Goal: Transaction & Acquisition: Book appointment/travel/reservation

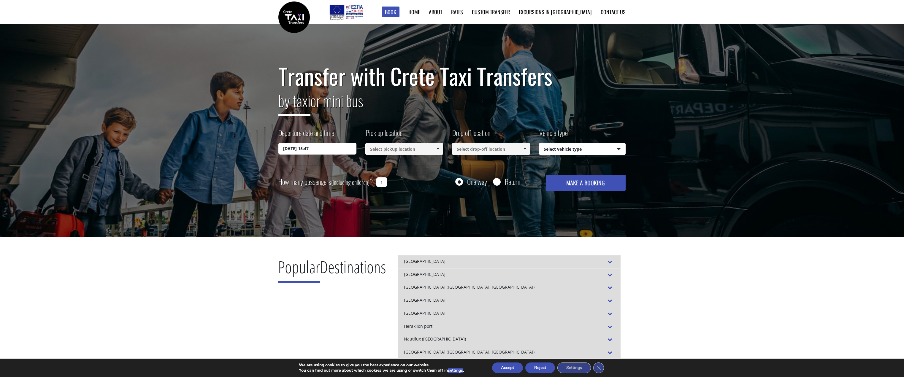
click at [295, 149] on input "06/10/2025 15:47" at bounding box center [317, 149] width 78 height 12
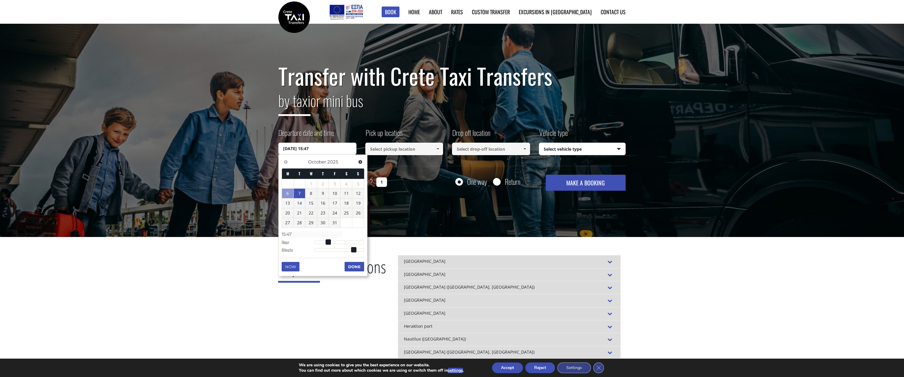
click at [295, 196] on link "7" at bounding box center [300, 193] width 12 height 9
type input "07/10/2025 00:00"
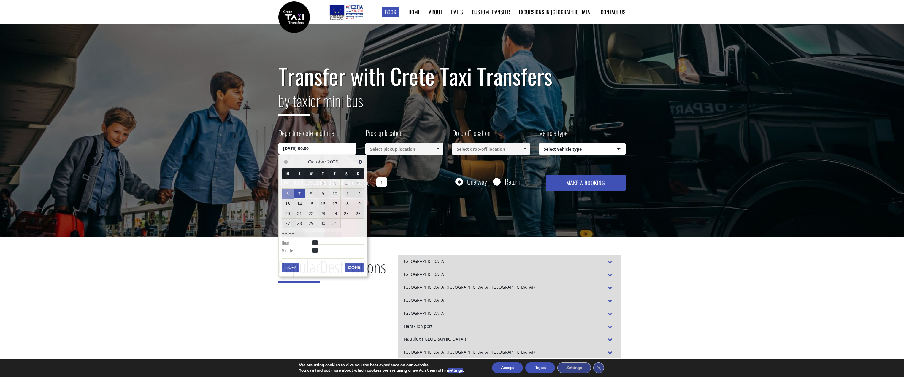
click at [420, 149] on input at bounding box center [404, 149] width 78 height 12
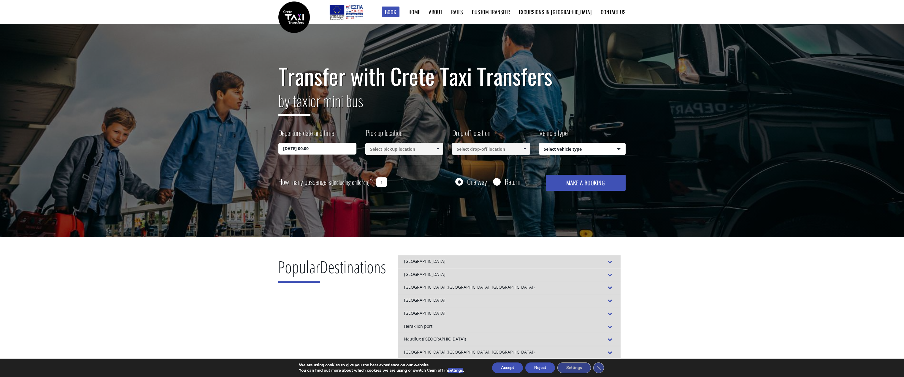
click at [438, 150] on span at bounding box center [437, 149] width 5 height 5
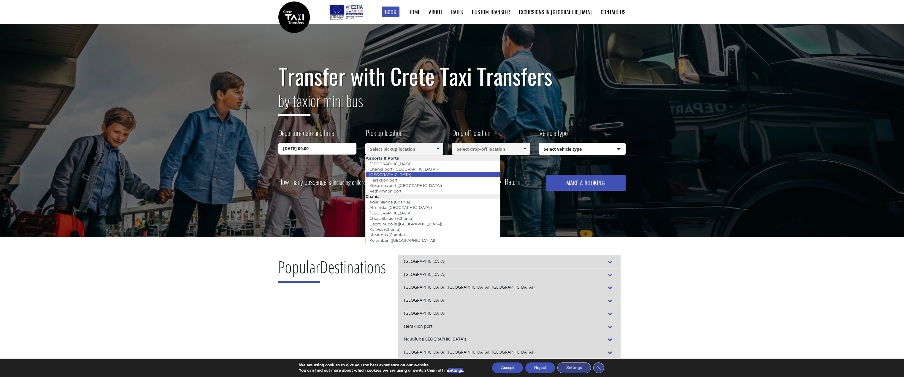
click at [395, 175] on link "[GEOGRAPHIC_DATA]" at bounding box center [390, 174] width 50 height 8
type input "[GEOGRAPHIC_DATA]"
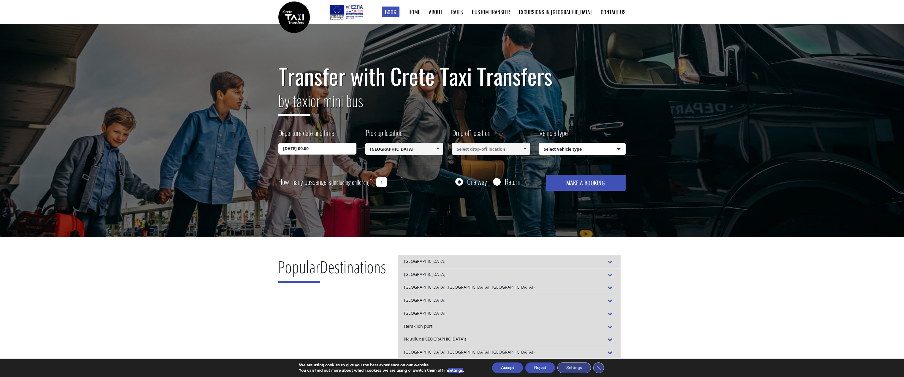
click at [524, 147] on span at bounding box center [524, 149] width 5 height 5
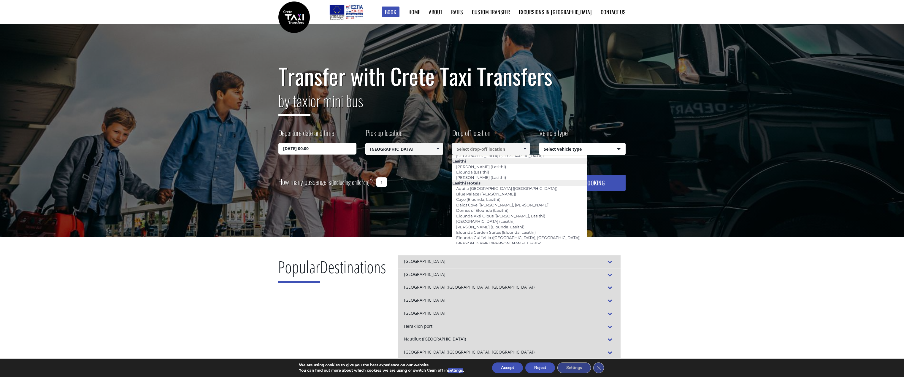
scroll to position [813, 0]
click at [488, 299] on link "[PERSON_NAME] ([GEOGRAPHIC_DATA])" at bounding box center [495, 303] width 87 height 8
type input "[PERSON_NAME] ([GEOGRAPHIC_DATA])"
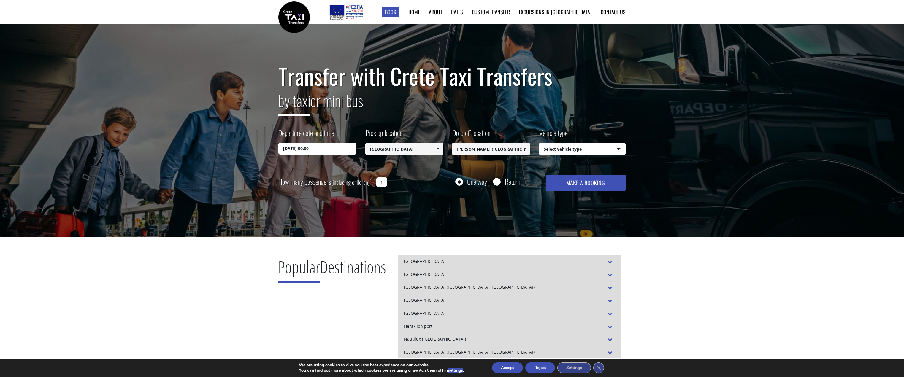
click at [320, 149] on input "07/10/2025 00:00" at bounding box center [317, 149] width 78 height 12
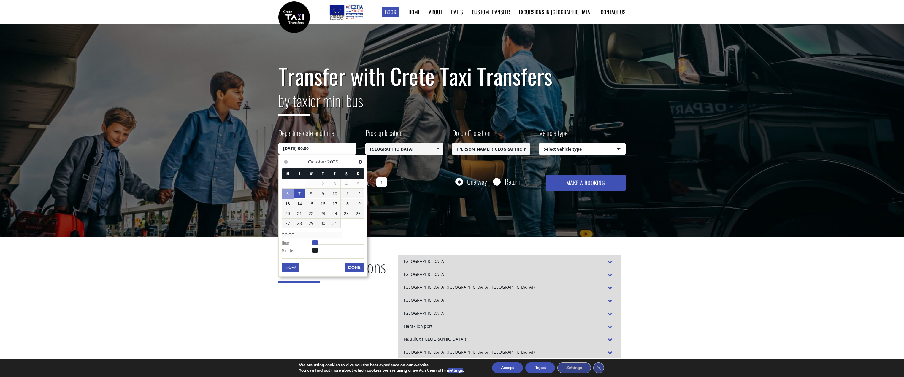
type input "07/10/2025 01:00"
type input "01:00"
type input "07/10/2025 02:00"
type input "02:00"
type input "07/10/2025 03:00"
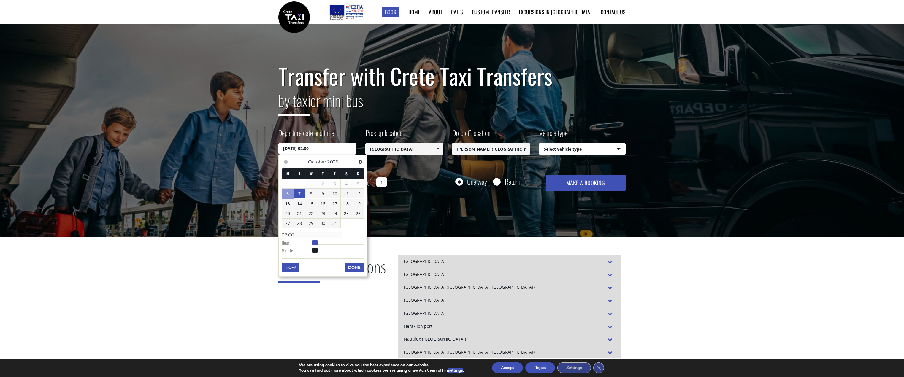
type input "03:00"
type input "07/10/2025 04:00"
type input "04:00"
type input "07/10/2025 05:00"
type input "05:00"
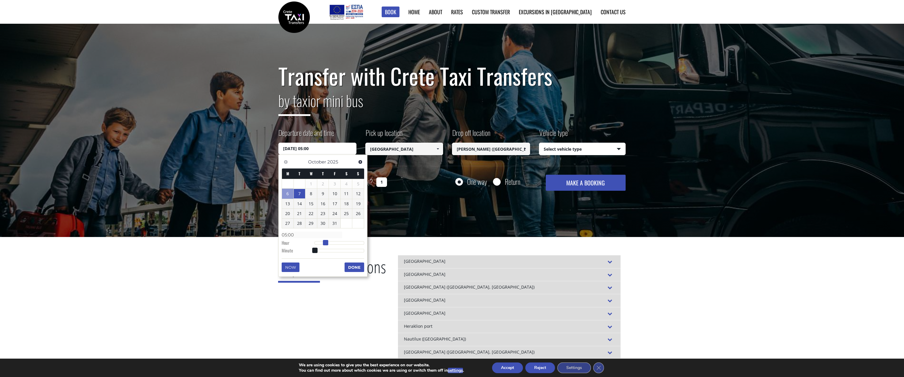
type input "07/10/2025 06:00"
type input "06:00"
type input "07/10/2025 07:00"
type input "07:00"
type input "07/10/2025 08:00"
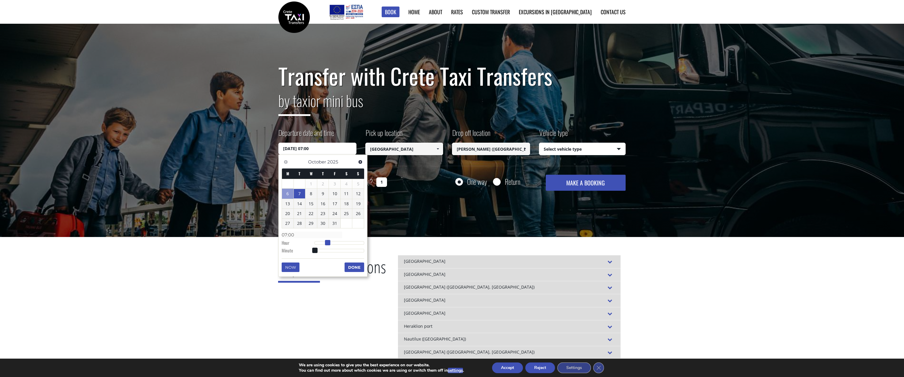
type input "08:00"
type input "07/10/2025 09:00"
type input "09:00"
type input "07/10/2025 10:00"
type input "10:00"
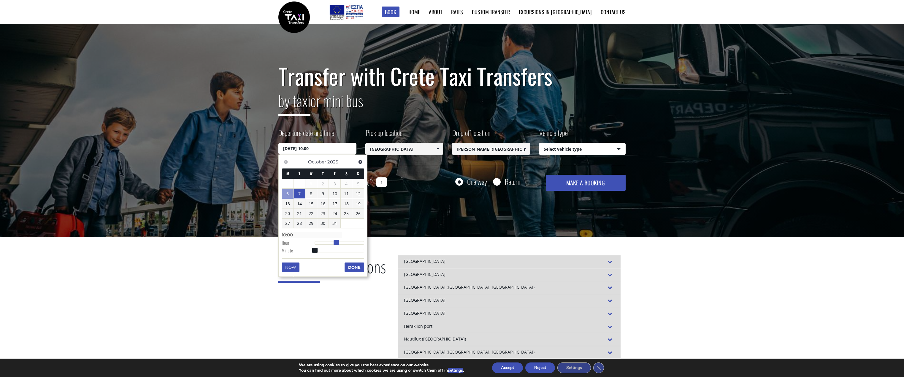
type input "07/10/2025 11:00"
type input "11:00"
type input "07/10/2025 12:00"
type input "12:00"
type input "07/10/2025 13:00"
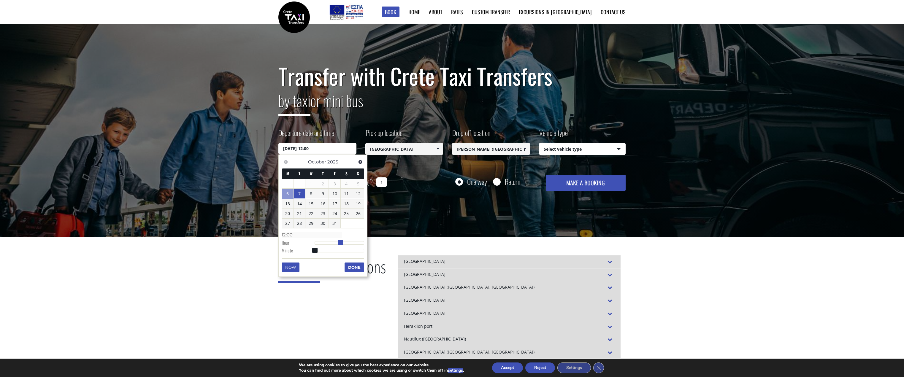
type input "13:00"
type input "07/10/2025 14:00"
type input "14:00"
type input "07/10/2025 15:00"
type input "15:00"
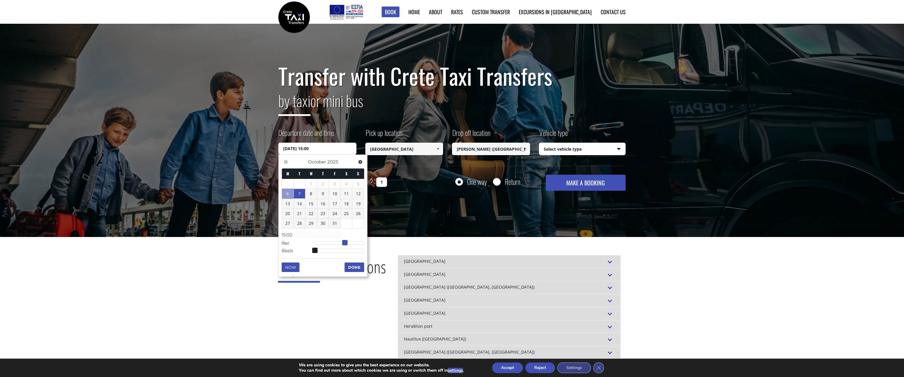
type input "07/10/2025 16:00"
type input "16:00"
type input "07/10/2025 17:00"
type input "17:00"
type input "07/10/2025 18:00"
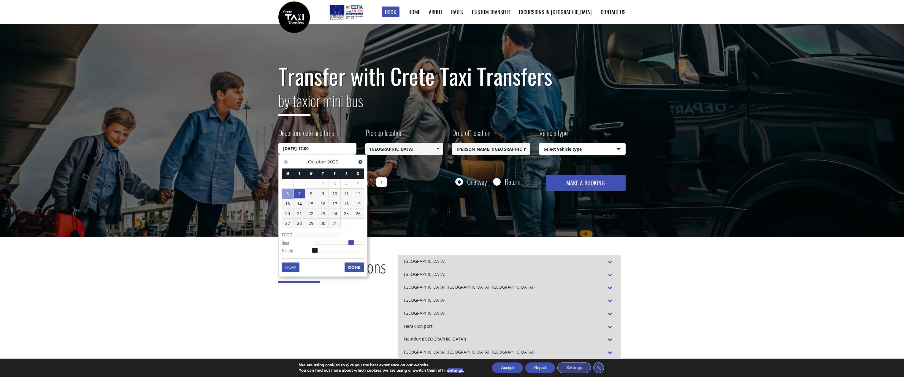
type input "18:00"
type input "07/10/2025 19:00"
type input "19:00"
drag, startPoint x: 317, startPoint y: 242, endPoint x: 358, endPoint y: 244, distance: 41.6
click at [358, 244] on div at bounding box center [339, 243] width 50 height 4
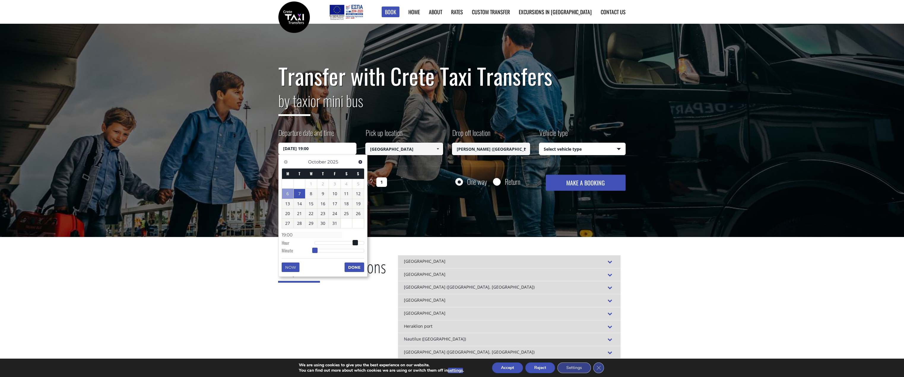
type input "07/10/2025 19:01"
type input "19:01"
type input "07/10/2025 19:02"
type input "19:02"
type input "07/10/2025 19:03"
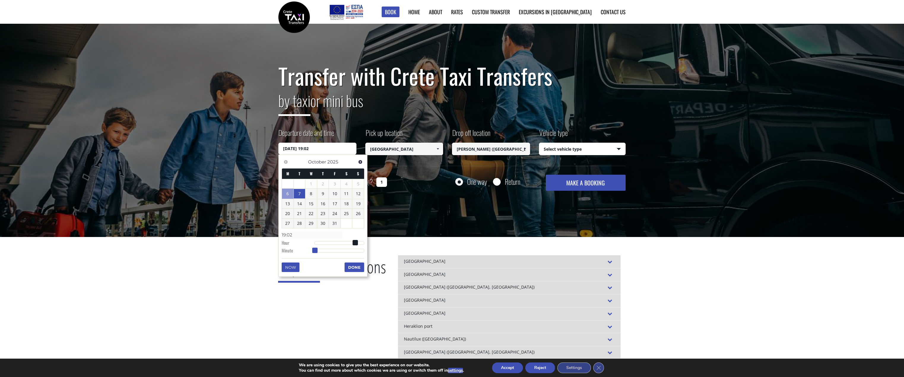
type input "19:03"
type input "07/10/2025 19:04"
type input "19:04"
type input "07/10/2025 19:05"
type input "19:05"
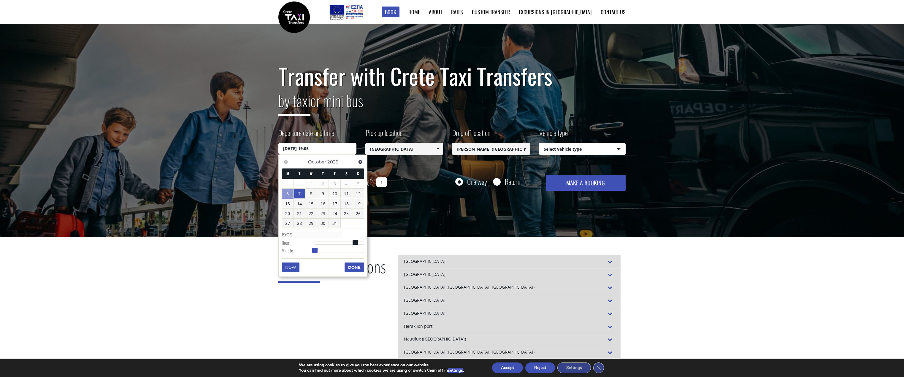
type input "07/10/2025 19:06"
type input "19:06"
type input "07/10/2025 19:07"
type input "19:07"
type input "07/10/2025 19:08"
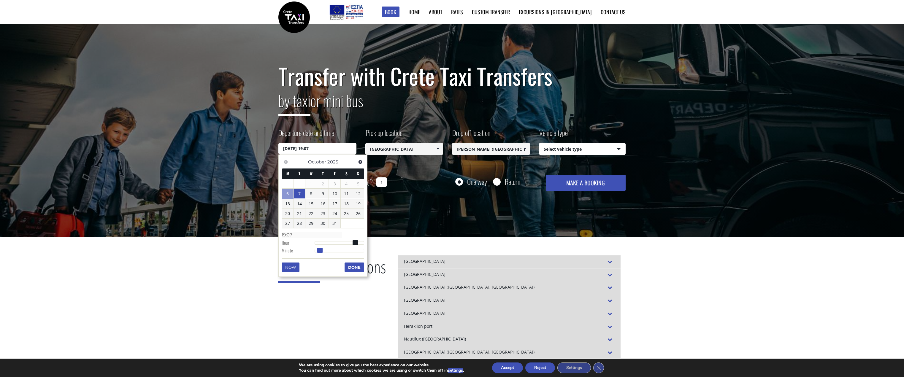
type input "19:08"
type input "07/10/2025 19:09"
type input "19:09"
type input "07/10/2025 19:10"
type input "19:10"
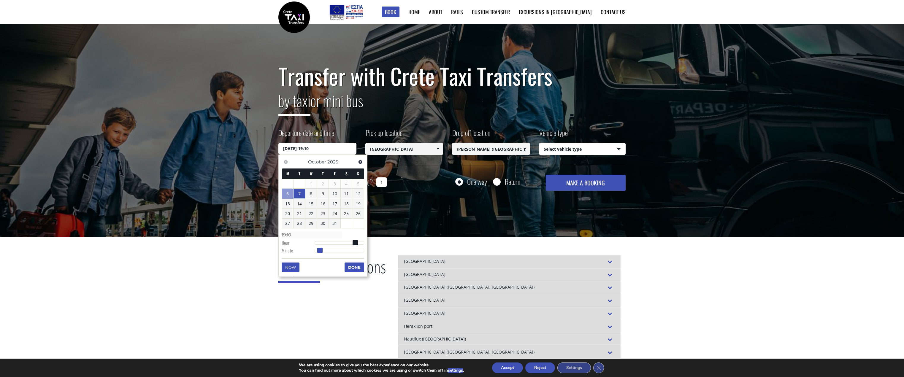
type input "07/10/2025 19:11"
type input "19:11"
type input "07/10/2025 19:12"
type input "19:12"
type input "07/10/2025 19:13"
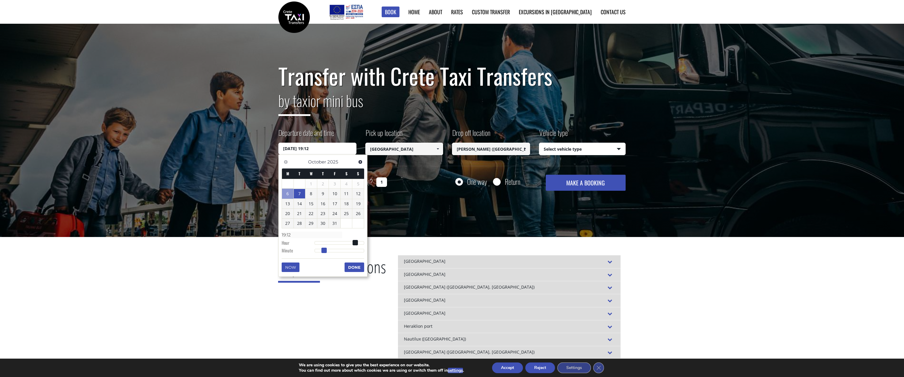
type input "19:13"
type input "07/10/2025 19:14"
type input "19:14"
type input "07/10/2025 19:15"
type input "19:15"
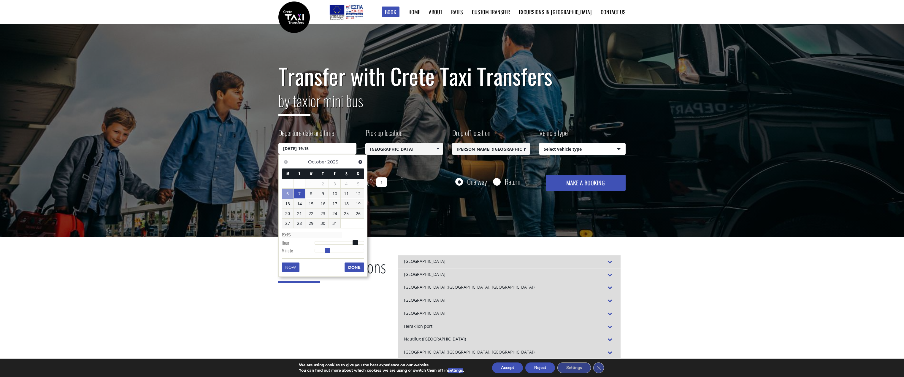
type input "07/10/2025 19:16"
type input "19:16"
type input "07/10/2025 19:17"
type input "19:17"
type input "07/10/2025 19:18"
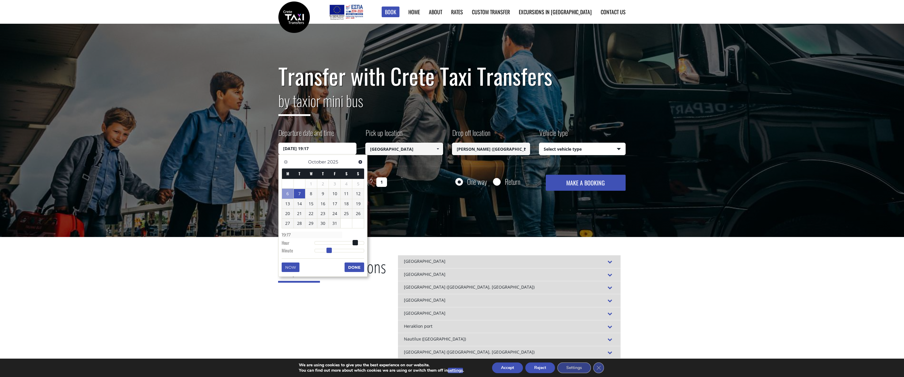
type input "19:18"
type input "07/10/2025 19:19"
type input "19:19"
type input "[DATE] 19:20"
type input "19:20"
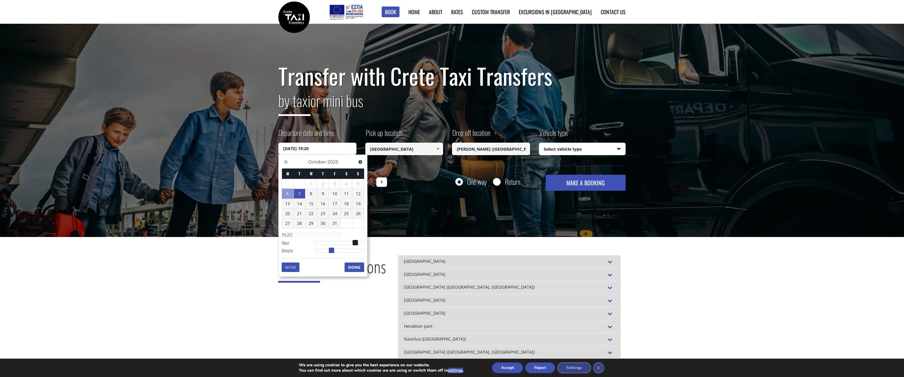
type input "07/10/2025 19:21"
type input "19:21"
type input "07/10/2025 19:22"
type input "19:22"
type input "07/10/2025 19:23"
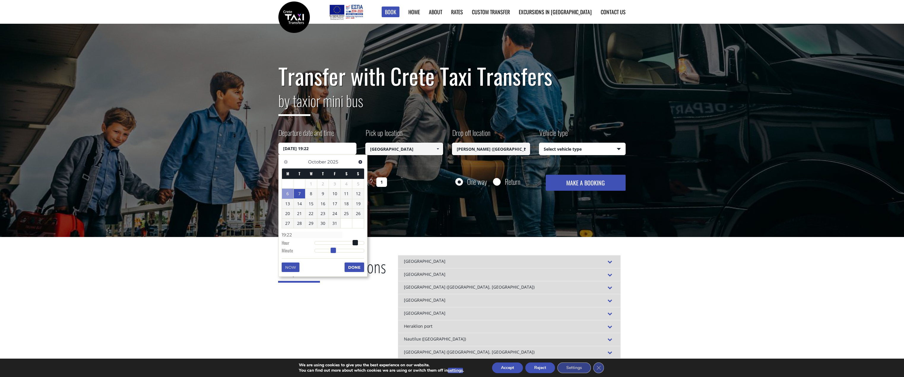
type input "19:23"
type input "07/10/2025 19:24"
type input "19:24"
type input "07/10/2025 19:25"
type input "19:25"
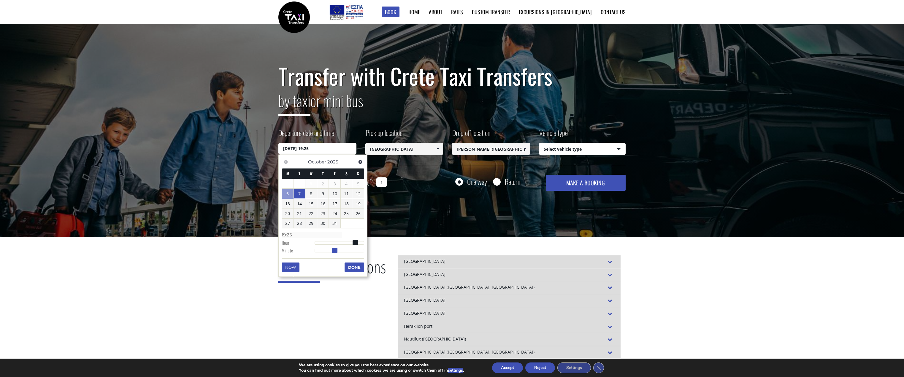
type input "07/10/2025 19:26"
type input "19:26"
type input "07/10/2025 19:27"
type input "19:27"
type input "07/10/2025 19:28"
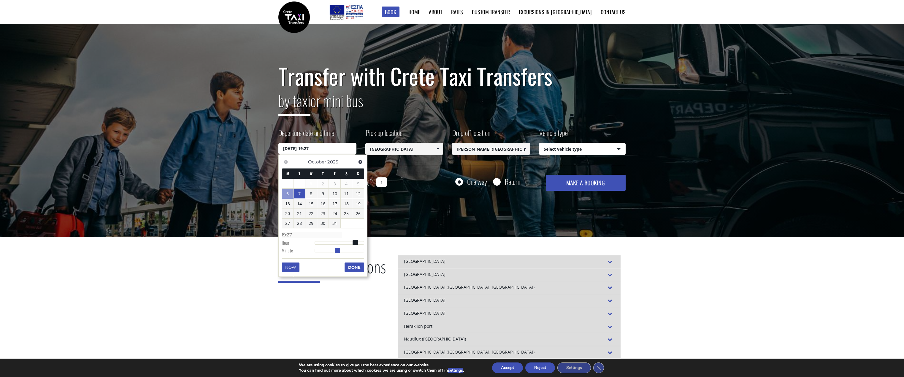
type input "19:28"
type input "07/10/2025 19:27"
type input "19:27"
type input "07/10/2025 19:26"
type input "19:26"
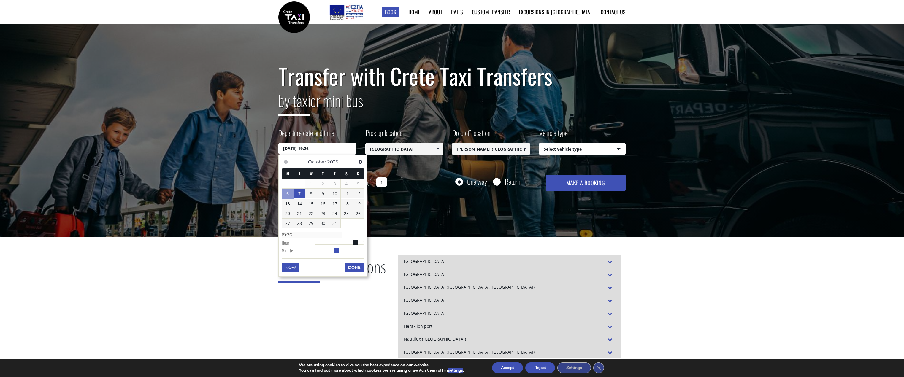
type input "07/10/2025 19:25"
type input "19:25"
type input "07/10/2025 19:24"
type input "19:24"
type input "07/10/2025 19:23"
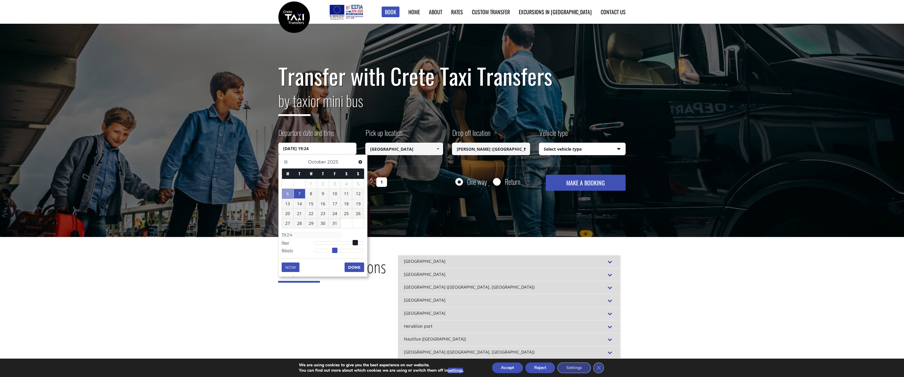
type input "19:23"
type input "07/10/2025 19:21"
type input "19:21"
type input "[DATE] 19:20"
type input "19:20"
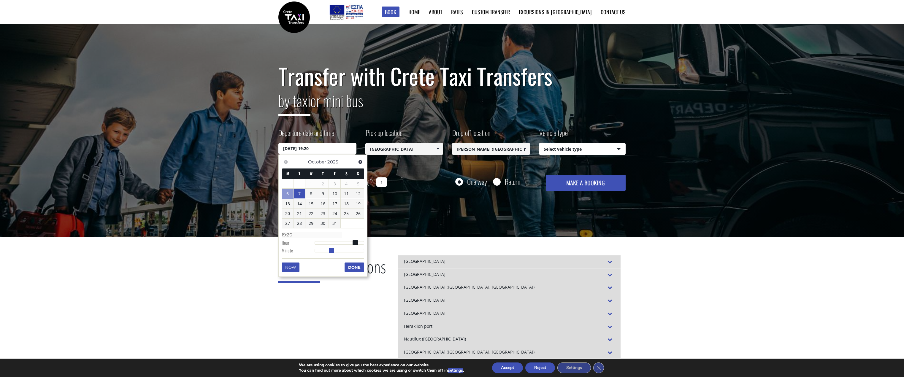
type input "07/10/2025 19:19"
type input "19:19"
type input "07/10/2025 19:18"
type input "19:18"
type input "07/10/2025 19:17"
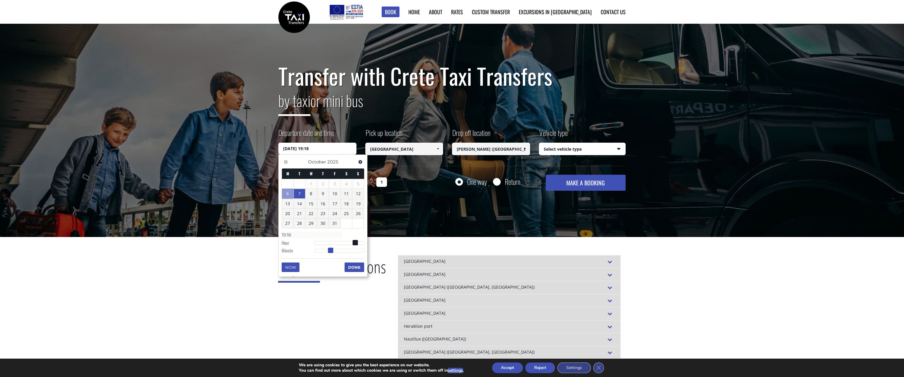
type input "19:17"
type input "07/10/2025 19:16"
type input "19:16"
type input "07/10/2025 19:15"
type input "19:15"
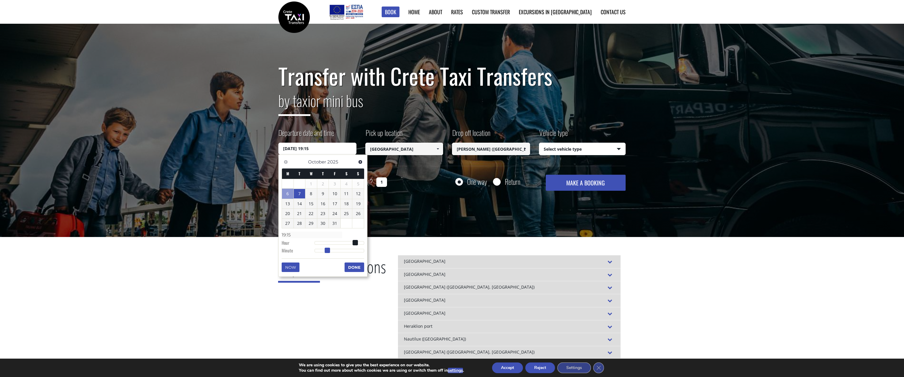
drag, startPoint x: 316, startPoint y: 250, endPoint x: 328, endPoint y: 250, distance: 11.9
click at [328, 250] on span at bounding box center [327, 250] width 5 height 5
click at [358, 263] on button "Done" at bounding box center [354, 267] width 20 height 9
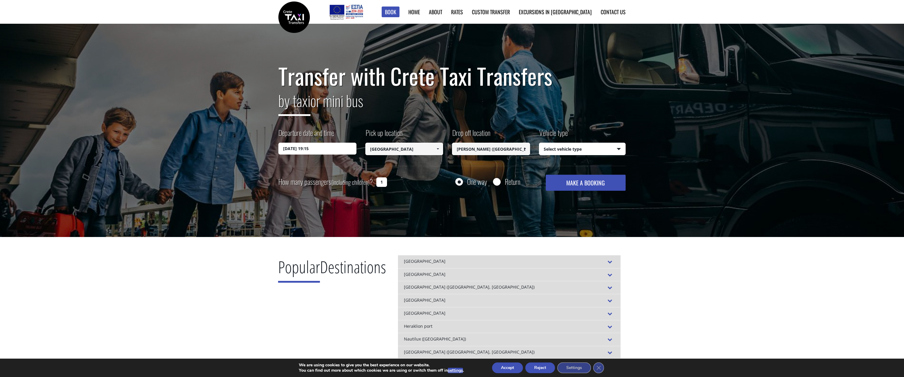
click at [382, 182] on input "1" at bounding box center [381, 181] width 11 height 9
type input "2"
click at [619, 149] on select "Select vehicle type Taxi (4 passengers) Mercedes E Class Mini Van (7 passengers…" at bounding box center [582, 149] width 86 height 12
select select "540"
click at [539, 143] on select "Select vehicle type Taxi (4 passengers) Mercedes E Class Mini Van (7 passengers…" at bounding box center [582, 149] width 86 height 12
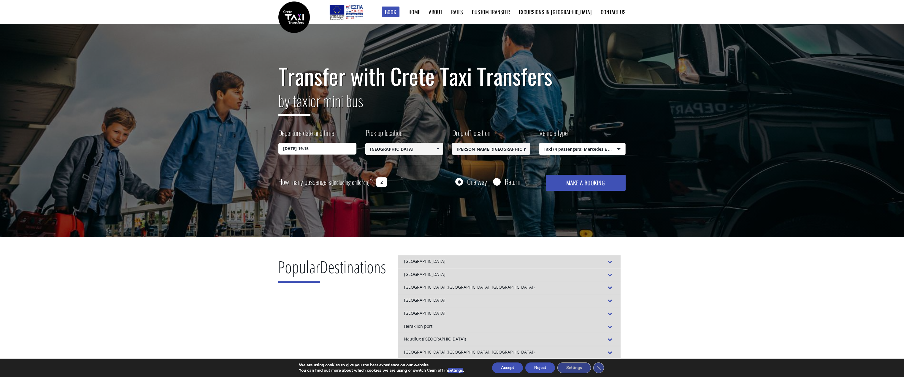
click at [586, 183] on button "MAKE A BOOKING" at bounding box center [586, 183] width 80 height 16
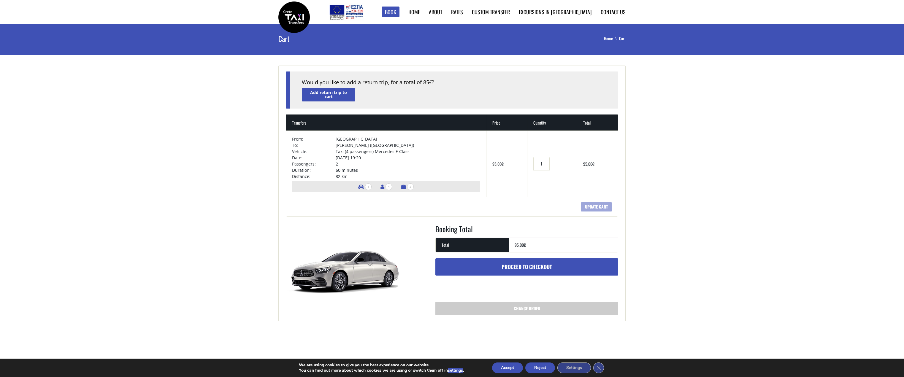
click at [386, 187] on span "4" at bounding box center [388, 186] width 7 height 7
